Goal: Book appointment/travel/reservation

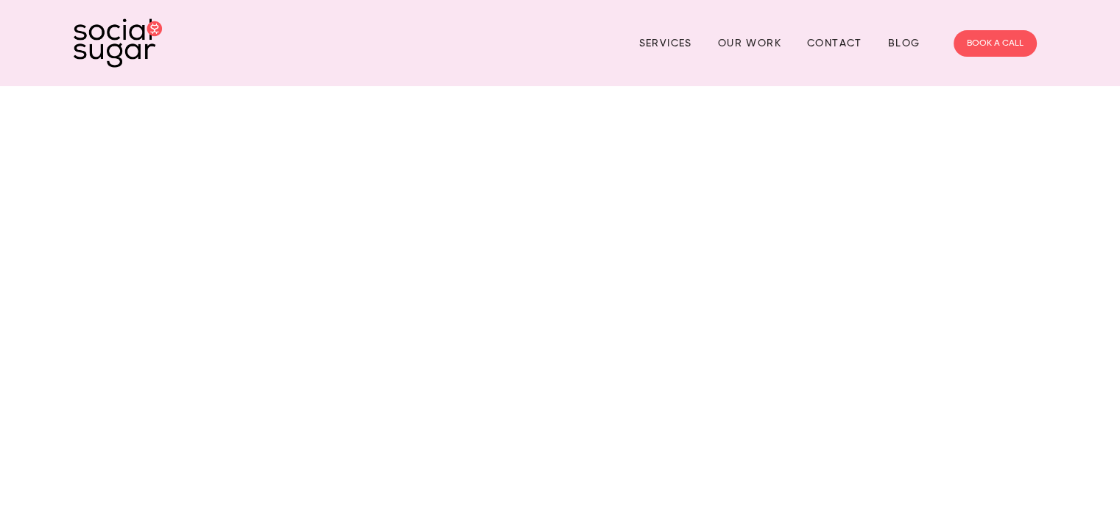
click at [521, 71] on div "Services Our Work Contact Blog BOOK A CALL" at bounding box center [560, 43] width 1120 height 86
click at [766, 36] on link "Our Work" at bounding box center [749, 43] width 63 height 23
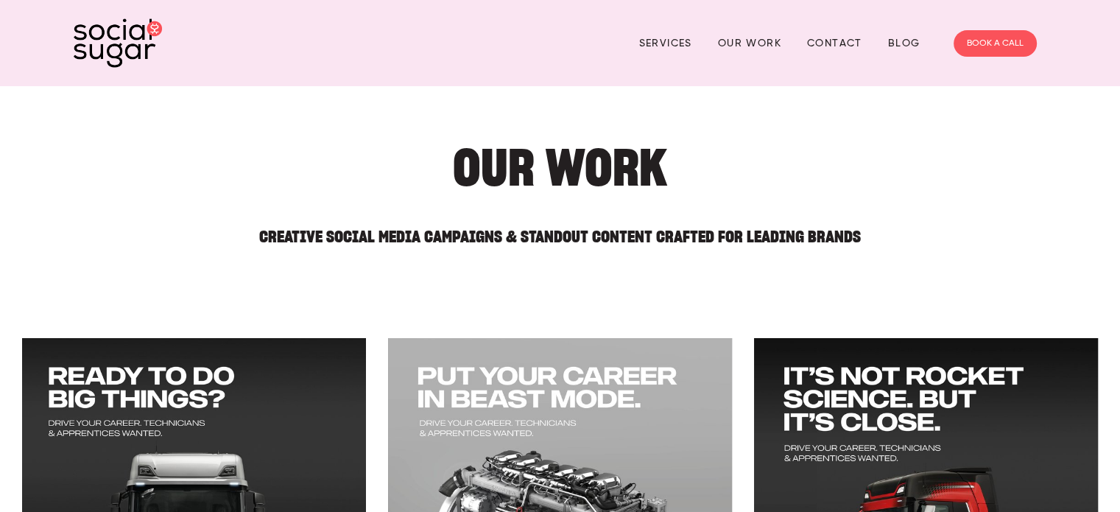
click at [766, 36] on link "Our Work" at bounding box center [749, 43] width 63 height 23
click at [851, 49] on link "Contact" at bounding box center [834, 43] width 55 height 23
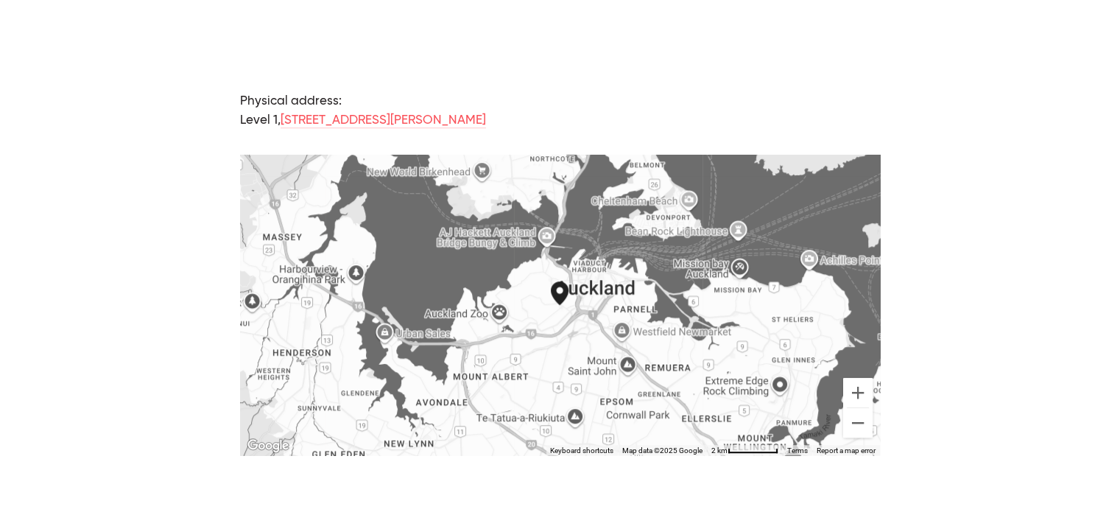
scroll to position [975, 0]
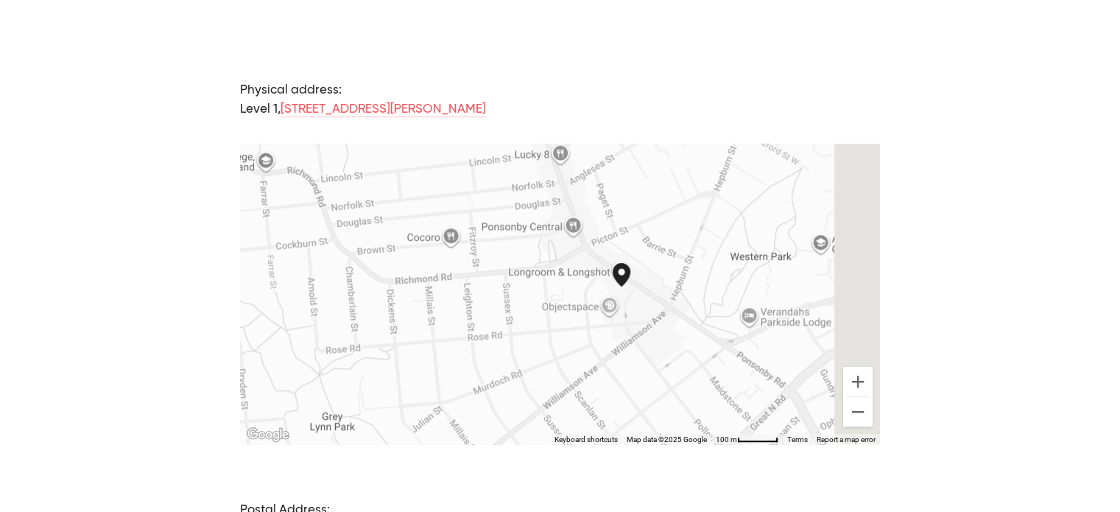
drag, startPoint x: 689, startPoint y: 286, endPoint x: 620, endPoint y: 198, distance: 111.7
click at [620, 198] on div at bounding box center [560, 294] width 640 height 300
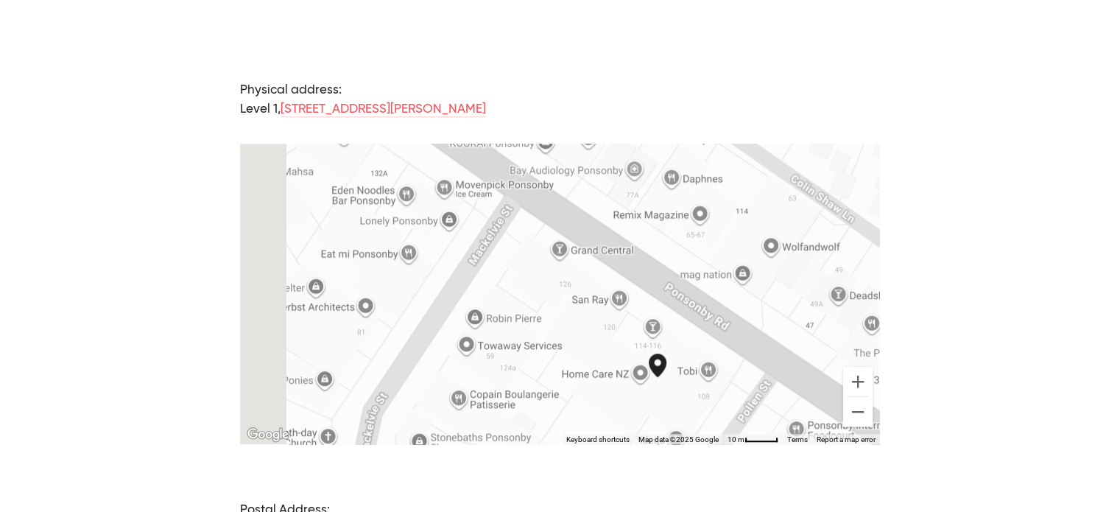
drag, startPoint x: 530, startPoint y: 306, endPoint x: 630, endPoint y: 203, distance: 143.7
click at [630, 203] on div at bounding box center [560, 294] width 640 height 300
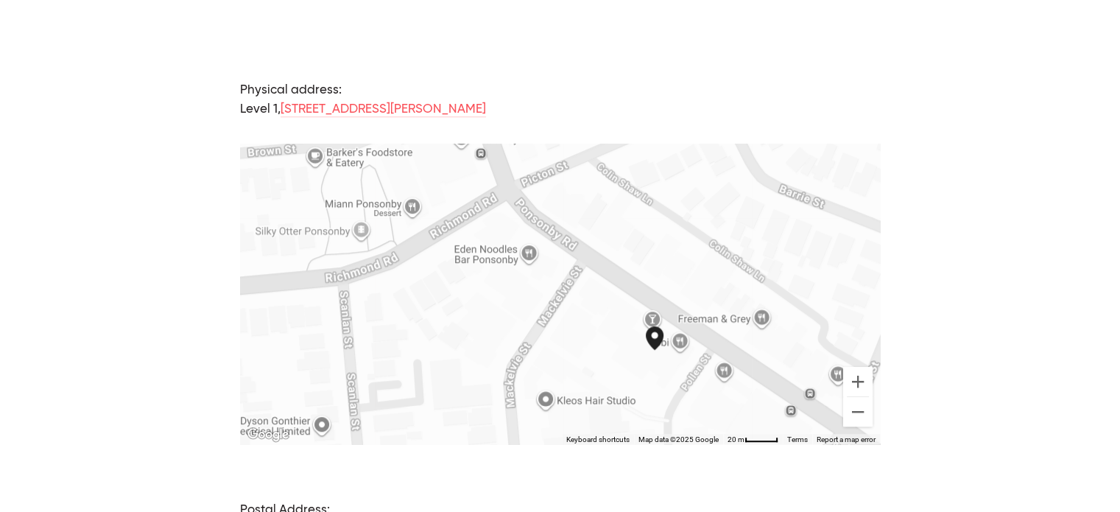
drag, startPoint x: 630, startPoint y: 203, endPoint x: 642, endPoint y: 264, distance: 61.4
click at [642, 264] on div at bounding box center [560, 294] width 640 height 300
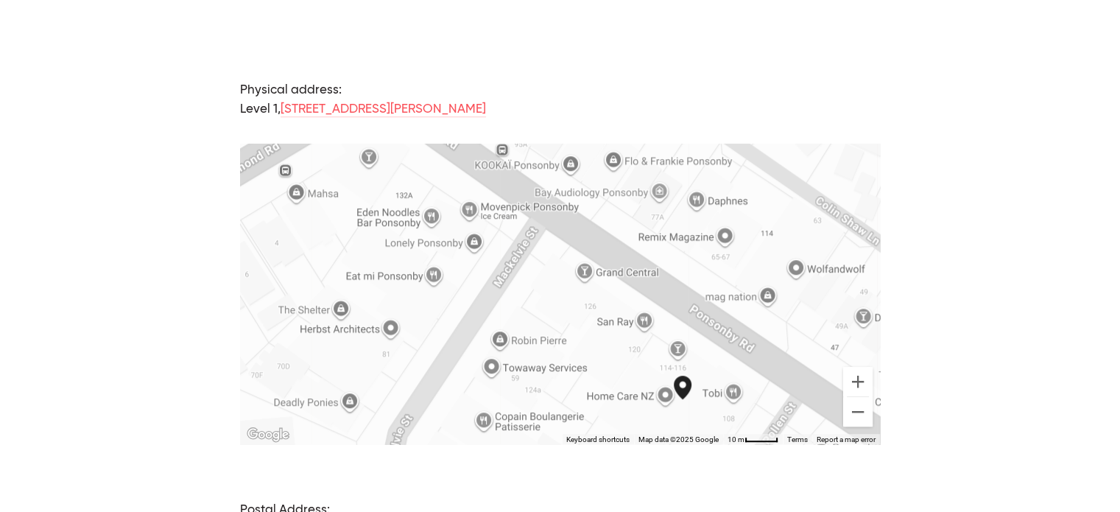
drag, startPoint x: 713, startPoint y: 326, endPoint x: 647, endPoint y: 273, distance: 83.9
click at [647, 273] on div at bounding box center [560, 294] width 640 height 300
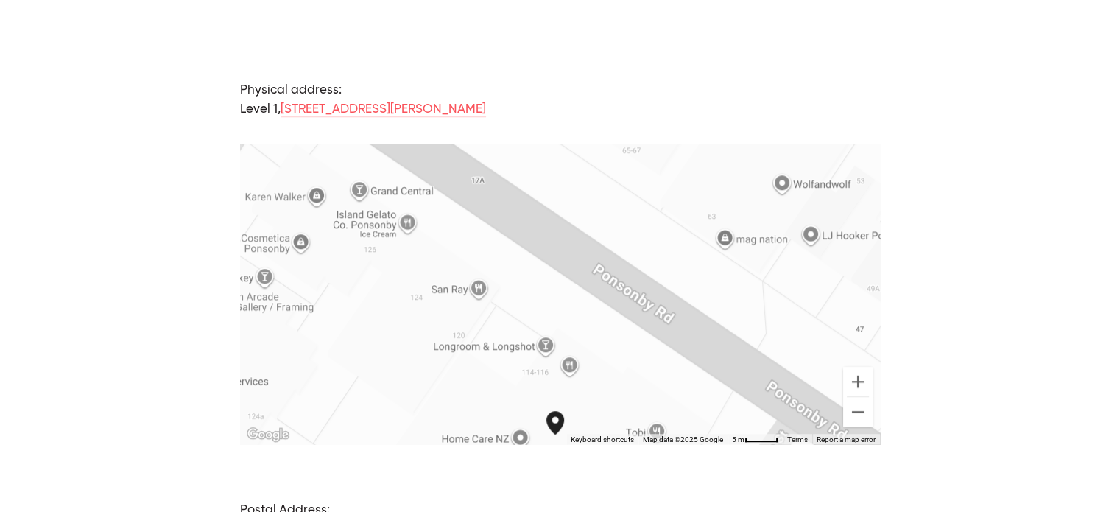
drag, startPoint x: 669, startPoint y: 318, endPoint x: 593, endPoint y: 311, distance: 76.2
click at [593, 311] on div at bounding box center [560, 294] width 640 height 300
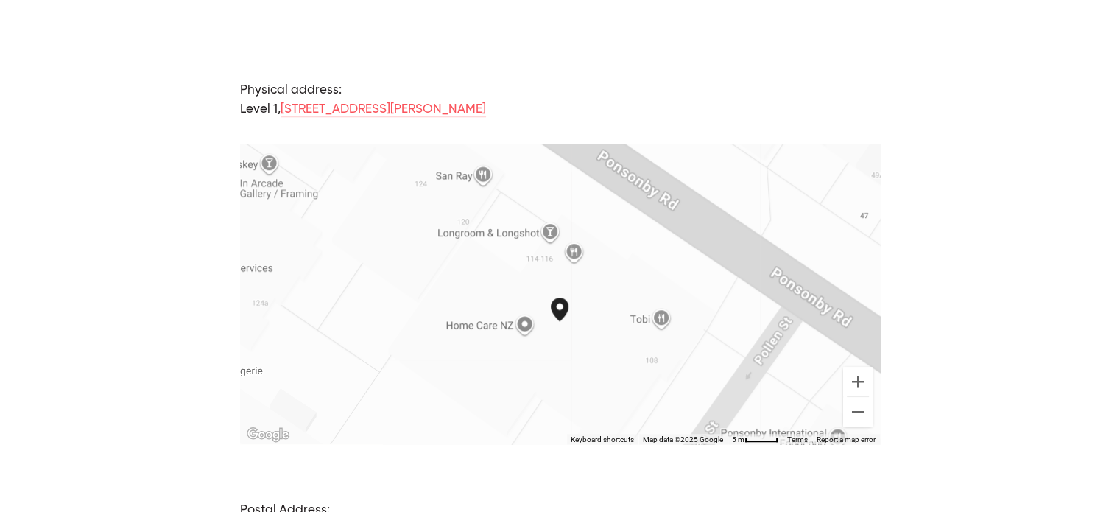
drag, startPoint x: 647, startPoint y: 296, endPoint x: 652, endPoint y: 164, distance: 131.9
click at [652, 164] on div at bounding box center [560, 294] width 640 height 300
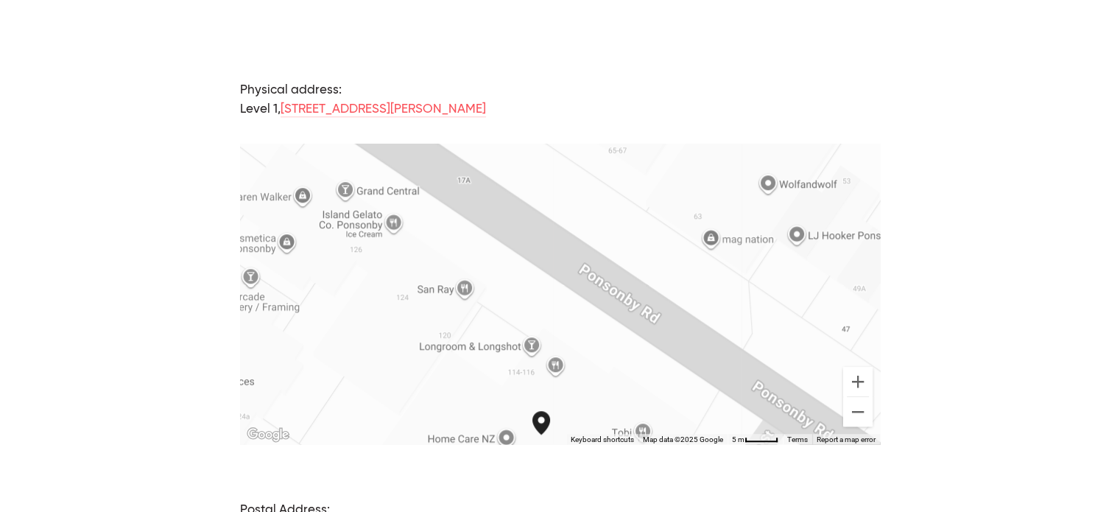
drag, startPoint x: 652, startPoint y: 164, endPoint x: 630, endPoint y: 288, distance: 125.7
click at [630, 288] on div at bounding box center [560, 294] width 640 height 300
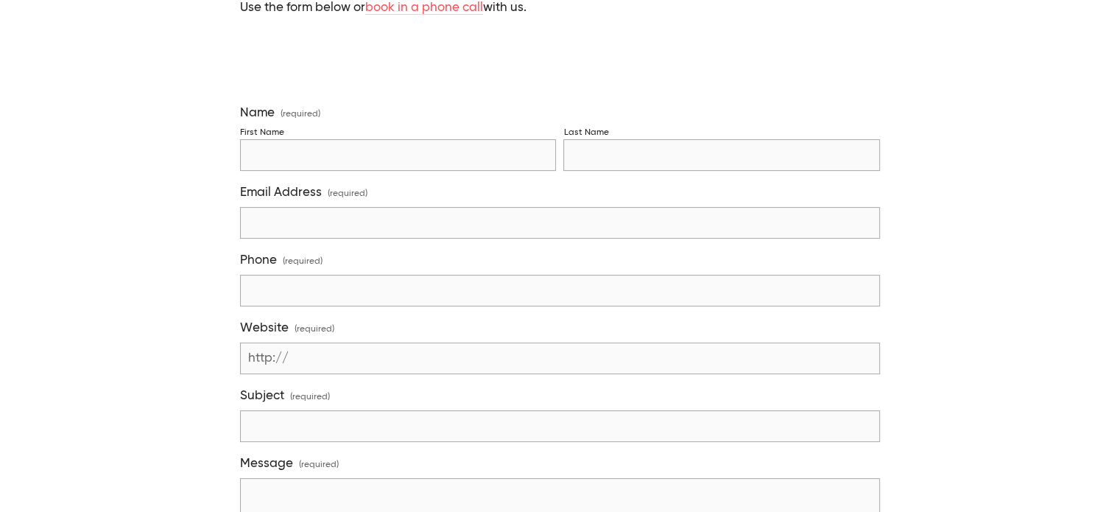
scroll to position [0, 0]
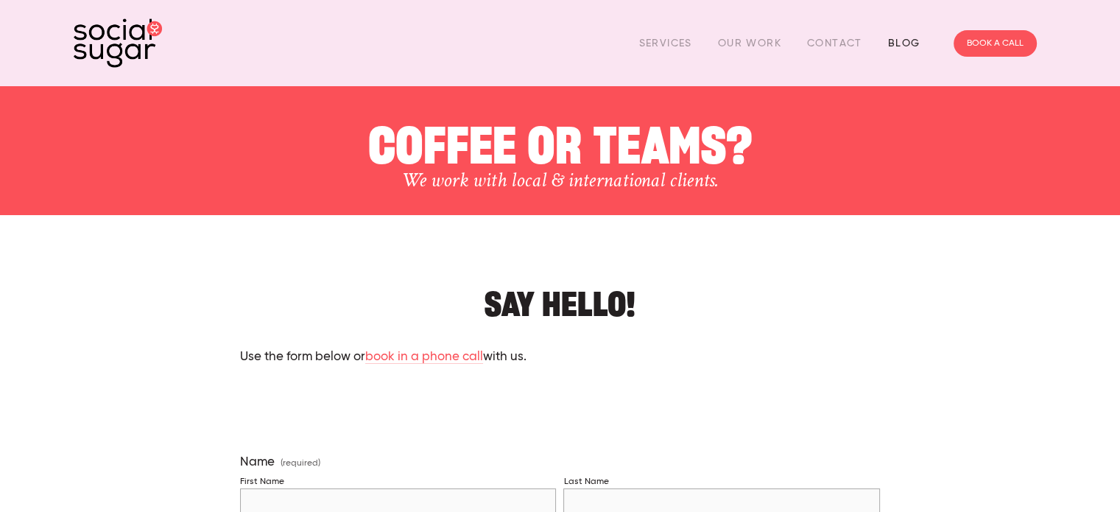
click at [895, 35] on link "Blog" at bounding box center [904, 43] width 32 height 23
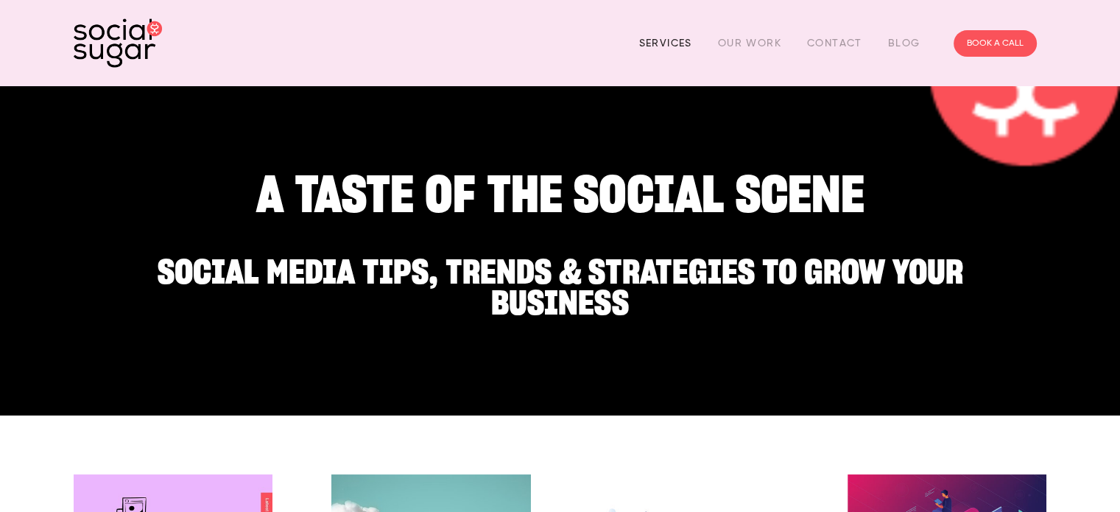
click at [668, 43] on link "Services" at bounding box center [665, 43] width 53 height 23
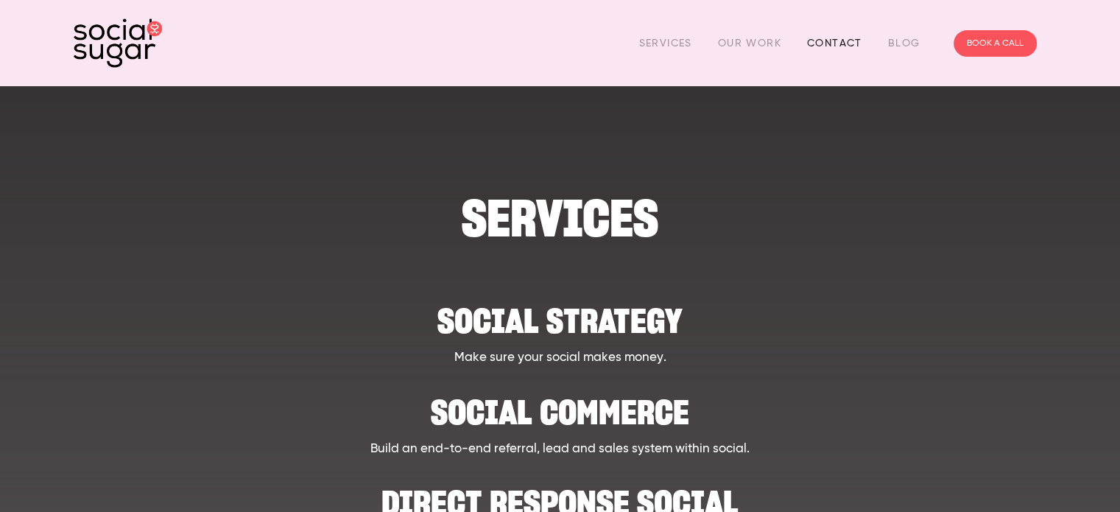
click at [844, 46] on link "Contact" at bounding box center [834, 43] width 55 height 23
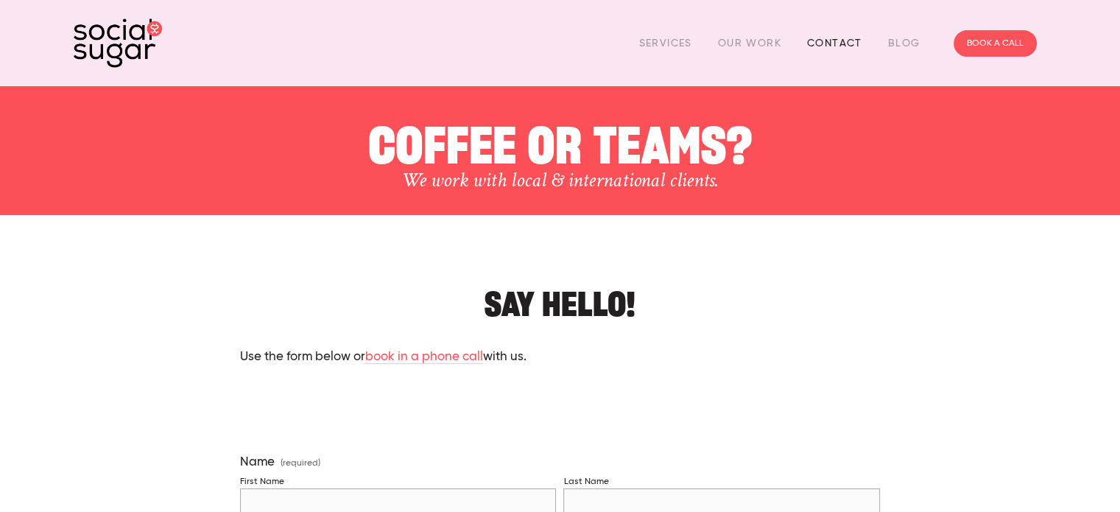
click at [832, 43] on link "Contact" at bounding box center [834, 43] width 55 height 23
click at [986, 43] on link "BOOK A CALL" at bounding box center [995, 43] width 83 height 27
